Goal: Transaction & Acquisition: Purchase product/service

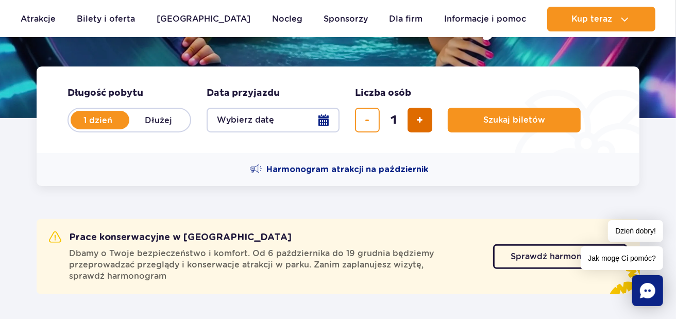
click at [414, 115] on button "dodaj bilet" at bounding box center [420, 120] width 25 height 25
type input "2"
click at [327, 125] on button "Wybierz datę" at bounding box center [273, 120] width 133 height 25
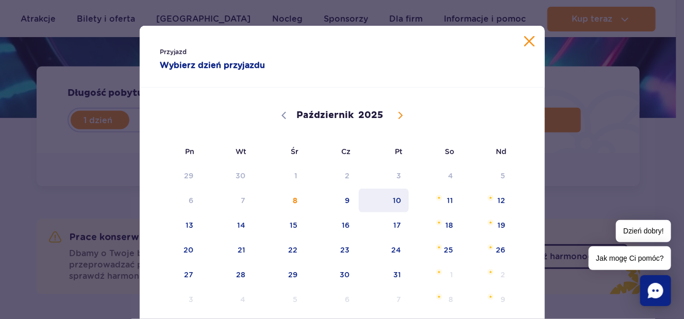
click at [397, 203] on span "10" at bounding box center [384, 201] width 52 height 24
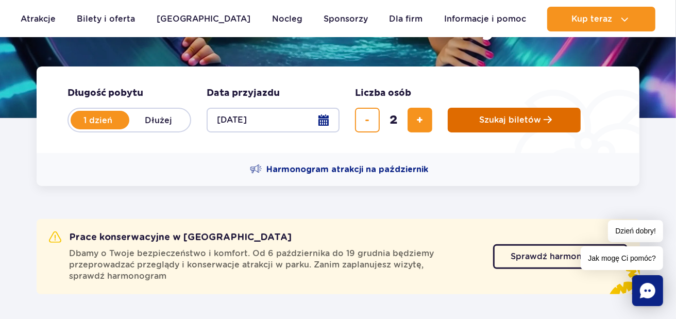
click at [523, 115] on span "Szukaj biletów" at bounding box center [510, 119] width 62 height 9
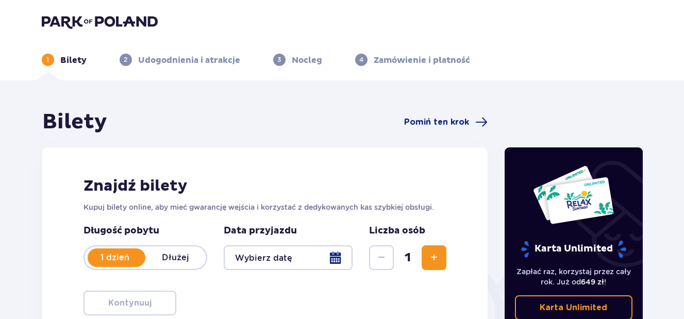
type input "[DATE]"
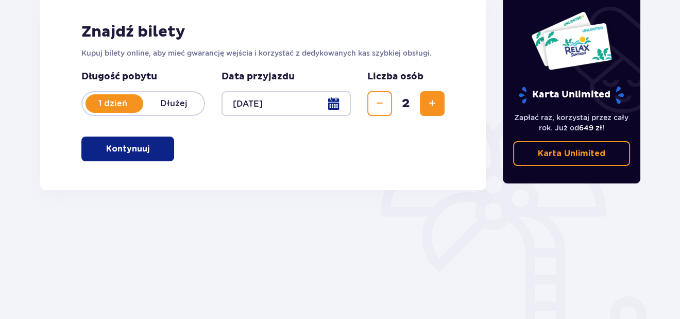
click at [170, 152] on button "Kontynuuj" at bounding box center [127, 149] width 93 height 25
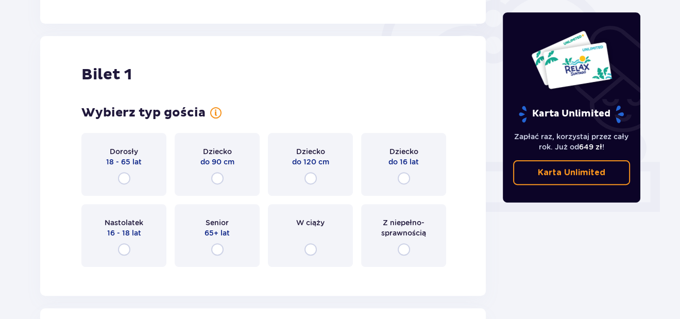
scroll to position [344, 0]
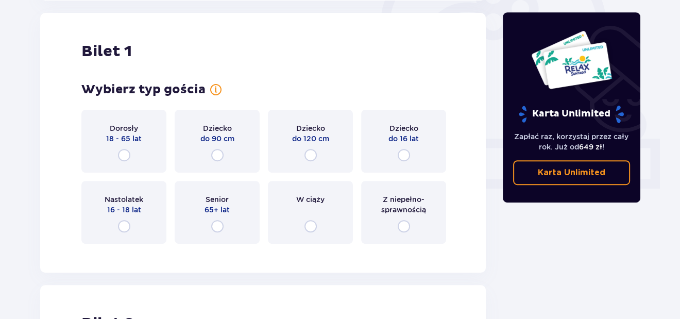
click at [155, 144] on div "Dorosły 18 - 65 lat" at bounding box center [123, 141] width 85 height 63
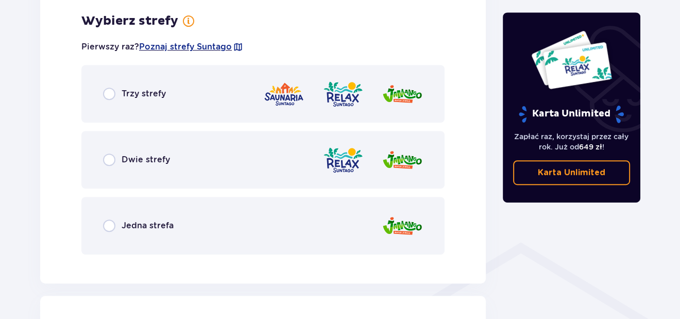
scroll to position [596, 0]
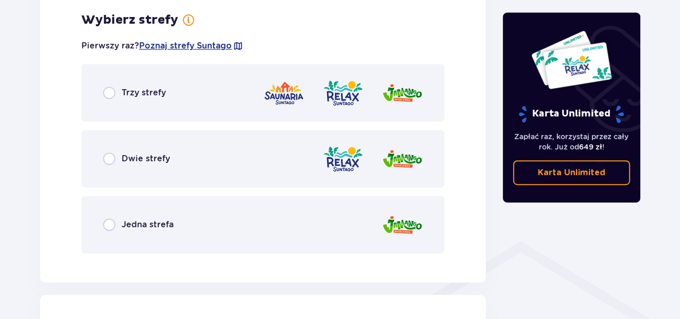
click at [177, 104] on div "Trzy strefy" at bounding box center [262, 93] width 363 height 58
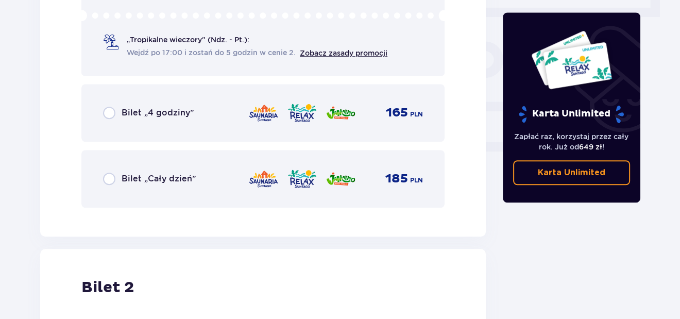
scroll to position [960, 0]
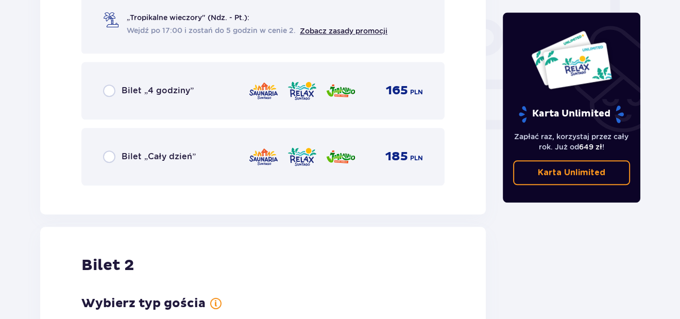
click at [175, 169] on div "Bilet „Cały dzień” 185 PLN" at bounding box center [262, 157] width 363 height 58
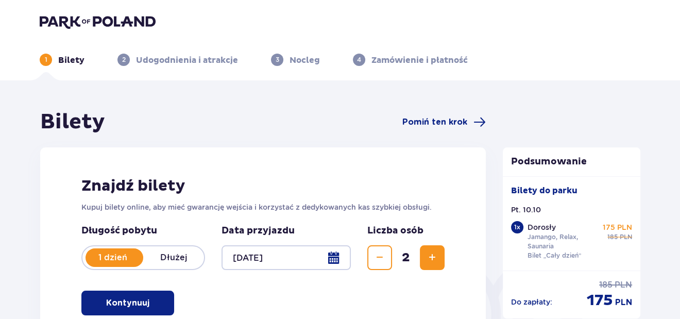
scroll to position [52, 0]
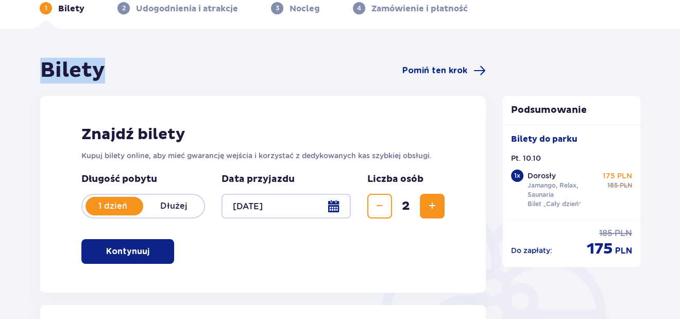
drag, startPoint x: 101, startPoint y: 80, endPoint x: 38, endPoint y: 72, distance: 64.0
click at [234, 80] on div "Bilety Pomiń ten krok" at bounding box center [263, 71] width 446 height 26
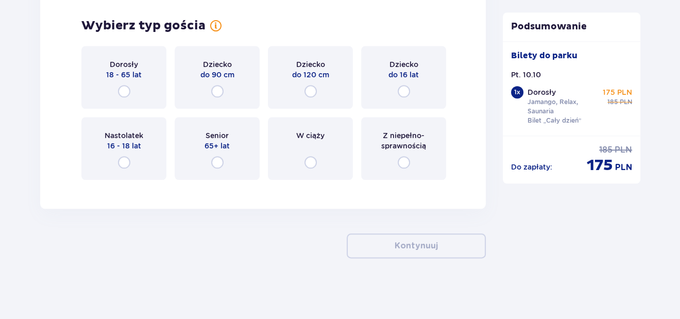
scroll to position [1186, 0]
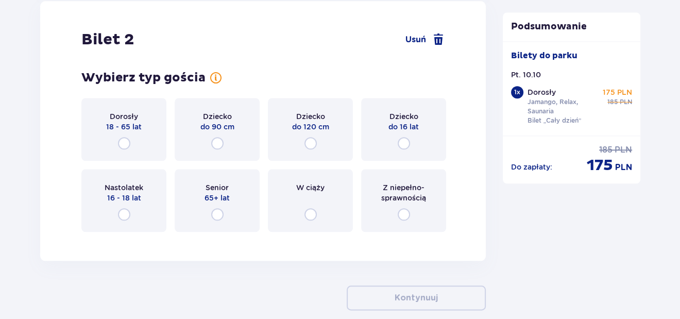
click at [126, 131] on div "Dorosły 18 - 65 lat" at bounding box center [123, 129] width 85 height 63
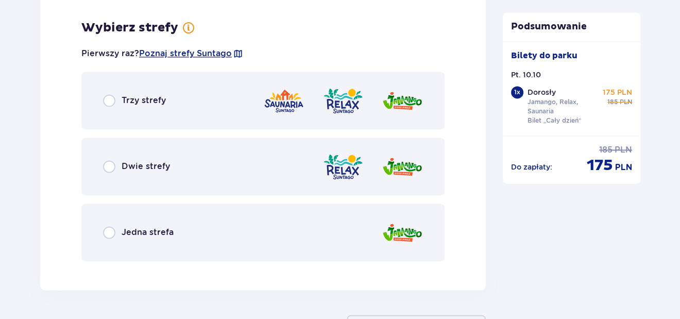
scroll to position [1425, 0]
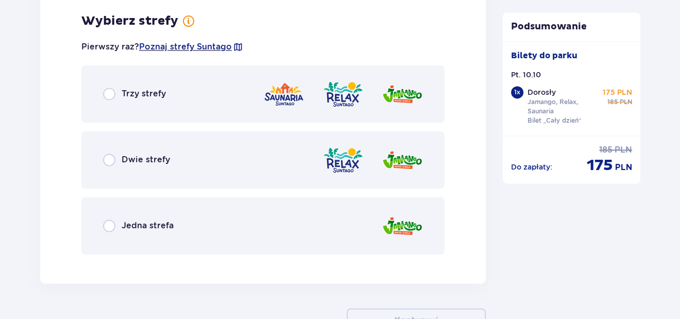
click at [236, 86] on div "Trzy strefy" at bounding box center [262, 94] width 363 height 58
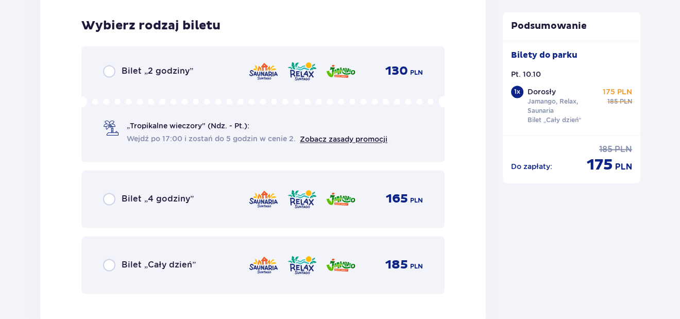
scroll to position [1687, 0]
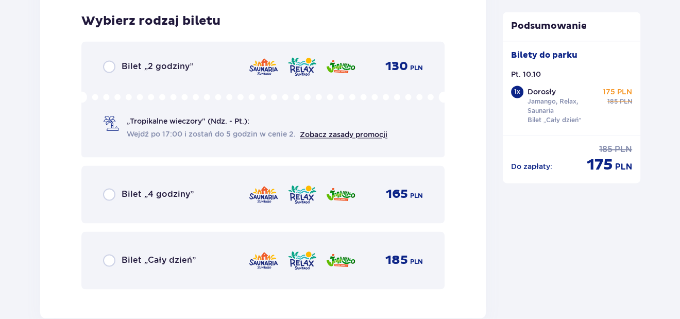
click at [193, 271] on div "Bilet „Cały dzień” 185 PLN" at bounding box center [262, 260] width 363 height 58
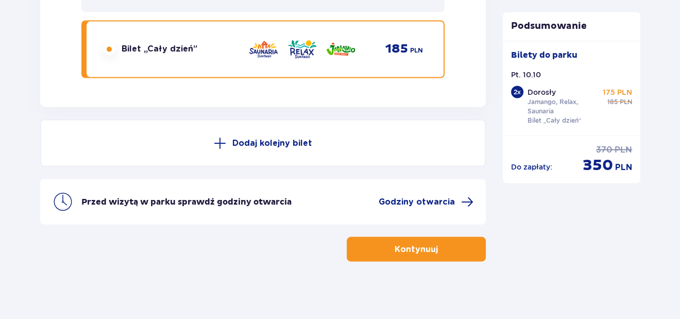
scroll to position [1900, 0]
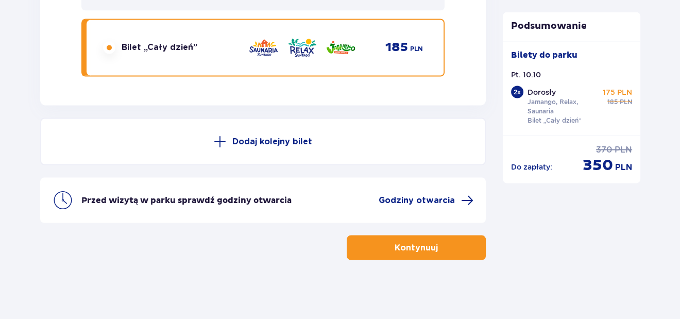
click at [427, 246] on p "Kontynuuj" at bounding box center [416, 247] width 43 height 11
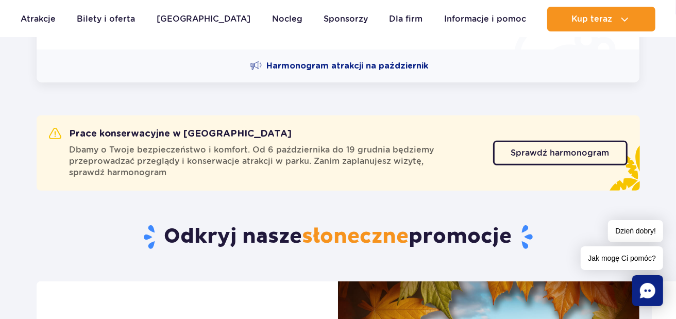
scroll to position [361, 0]
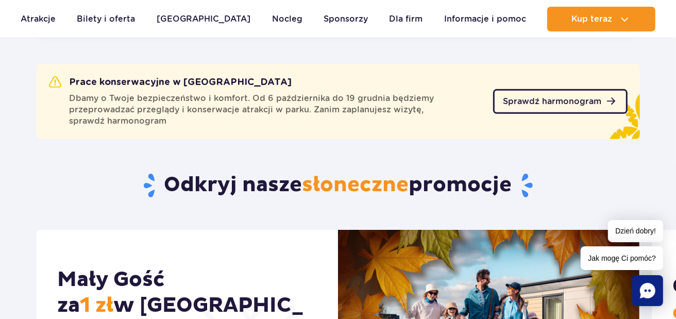
click at [559, 105] on span "Sprawdź harmonogram" at bounding box center [553, 101] width 98 height 8
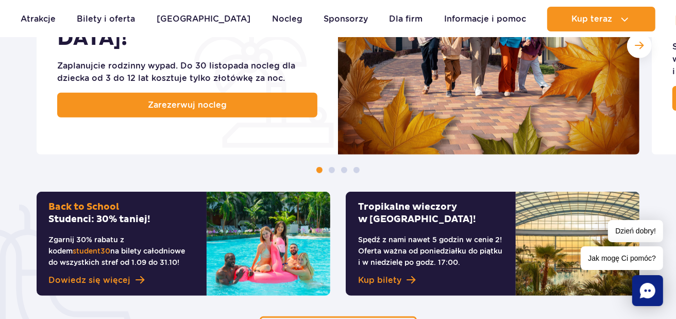
scroll to position [670, 0]
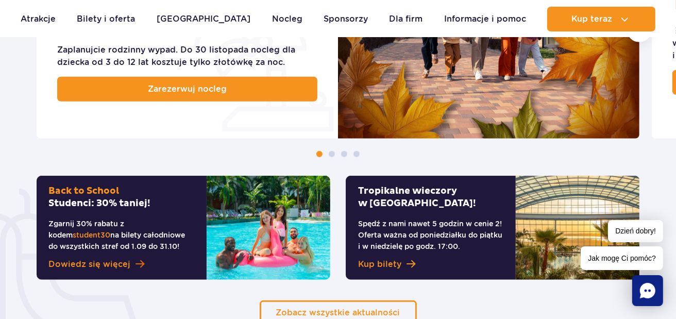
click at [136, 266] on span at bounding box center [140, 264] width 9 height 10
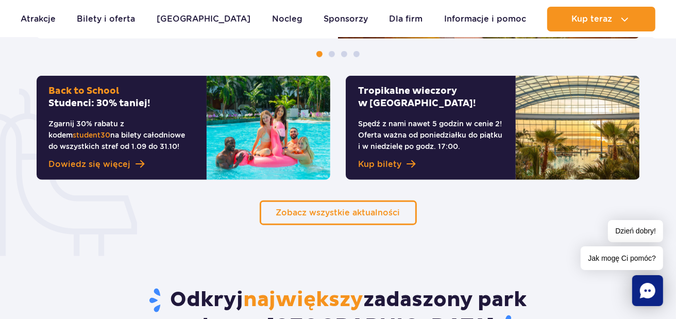
scroll to position [773, 0]
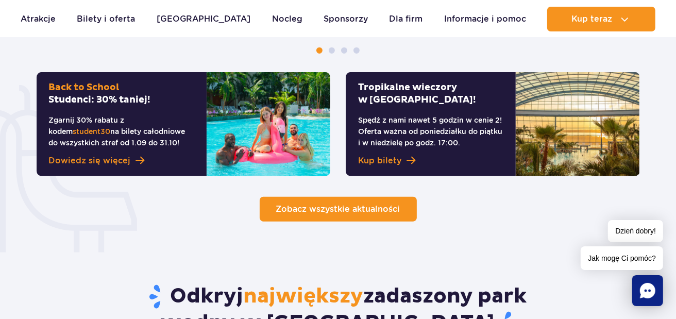
click at [400, 210] on link "Zobacz wszystkie aktualności" at bounding box center [338, 209] width 157 height 25
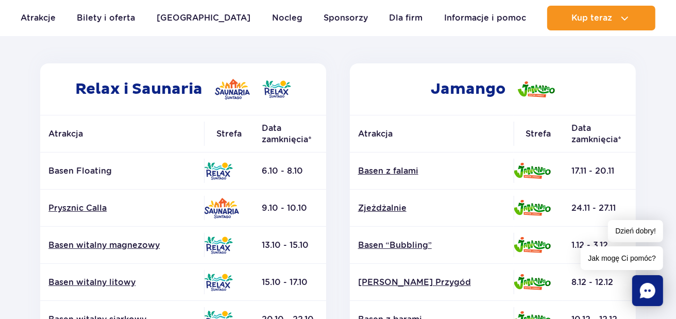
scroll to position [206, 0]
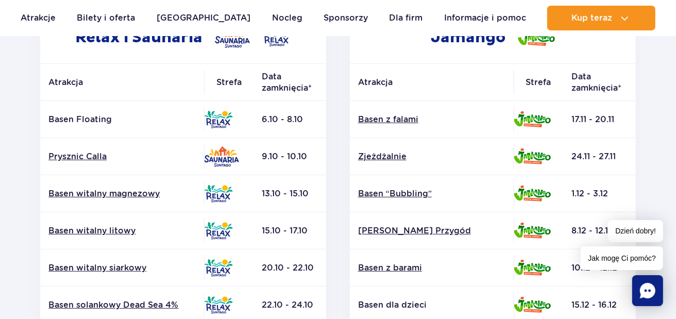
click at [343, 97] on div "Jamango Atrakcja Strefa Data zamknięcia* Basen z falami Zjeżdżalnie Surf Air" at bounding box center [493, 291] width 310 height 558
click at [70, 156] on link "Prysznic Calla" at bounding box center [121, 156] width 147 height 11
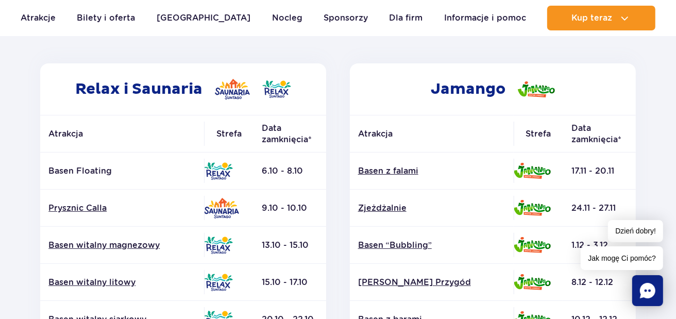
scroll to position [0, 0]
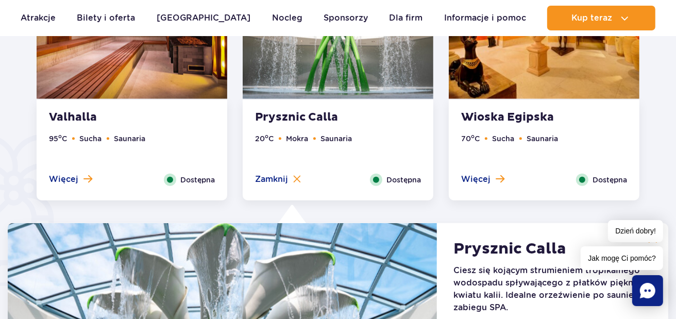
scroll to position [706, 0]
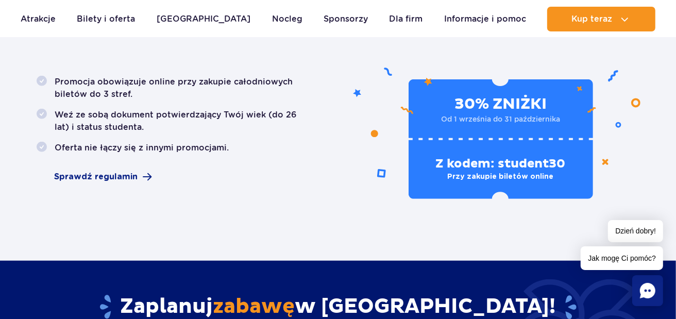
scroll to position [618, 0]
